Goal: Task Accomplishment & Management: Manage account settings

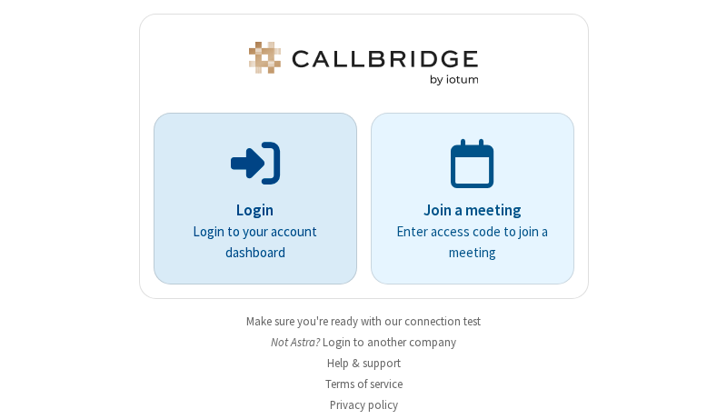
click at [248, 210] on p "Login" at bounding box center [255, 211] width 153 height 24
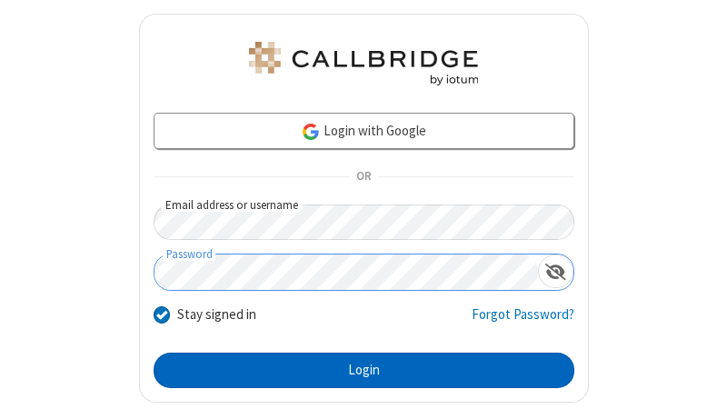
click at [356, 370] on button "Login" at bounding box center [364, 371] width 421 height 36
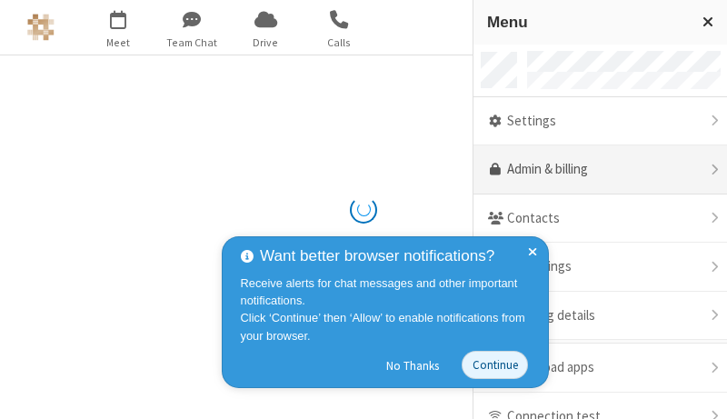
click at [594, 170] on link "Admin & billing" at bounding box center [601, 169] width 254 height 49
